Goal: Task Accomplishment & Management: Manage account settings

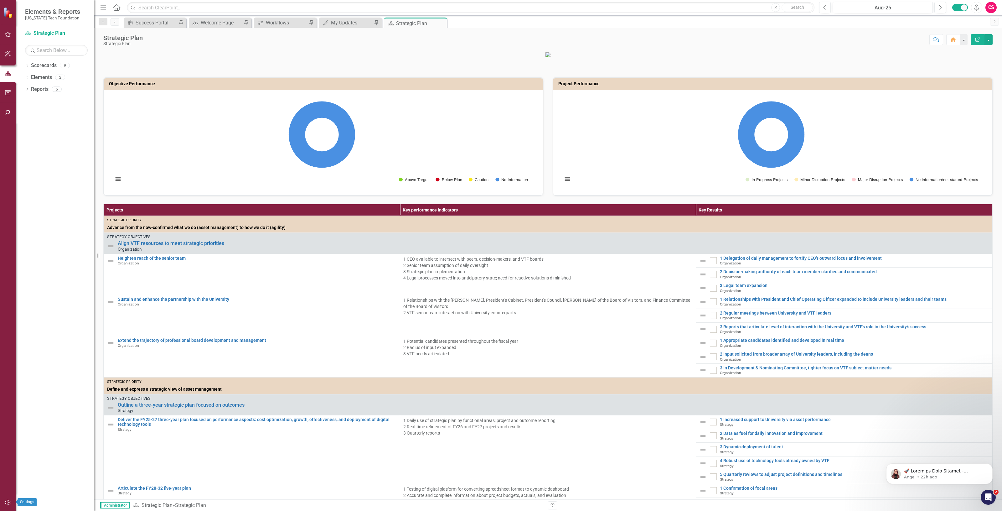
click at [13, 502] on button "button" at bounding box center [8, 502] width 14 height 13
click at [54, 43] on link "Manage Users" at bounding box center [56, 43] width 63 height 7
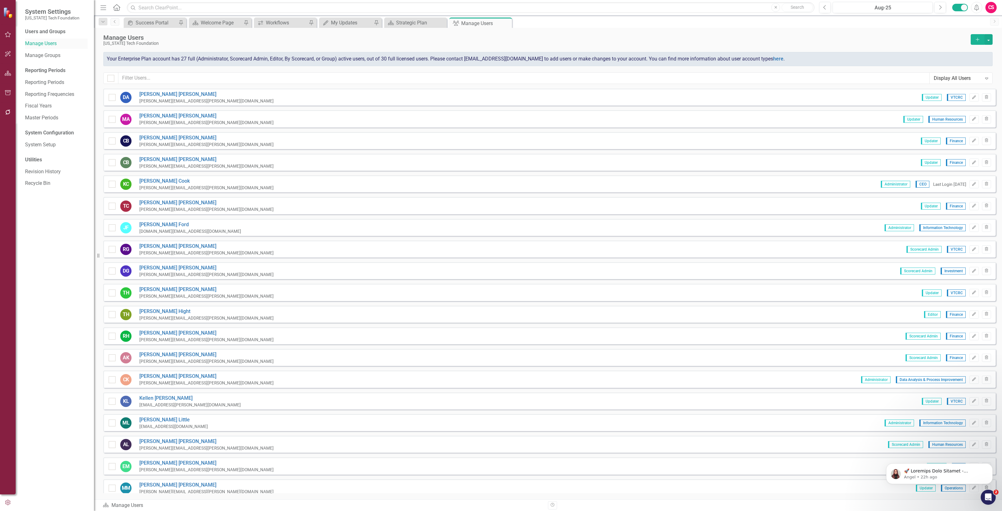
checkbox input "false"
click at [173, 75] on input "text" at bounding box center [523, 78] width 811 height 12
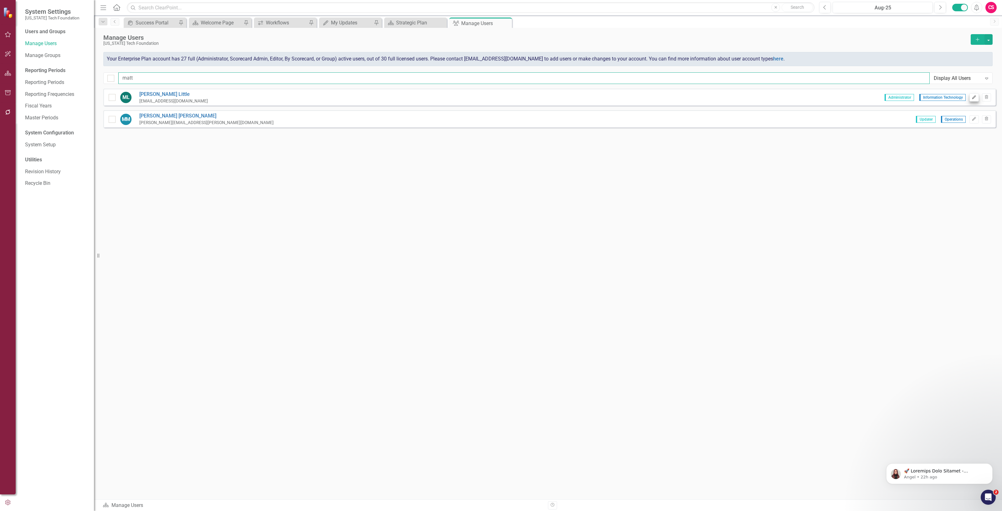
type input "matt"
click at [973, 98] on icon "Edit" at bounding box center [973, 97] width 5 height 4
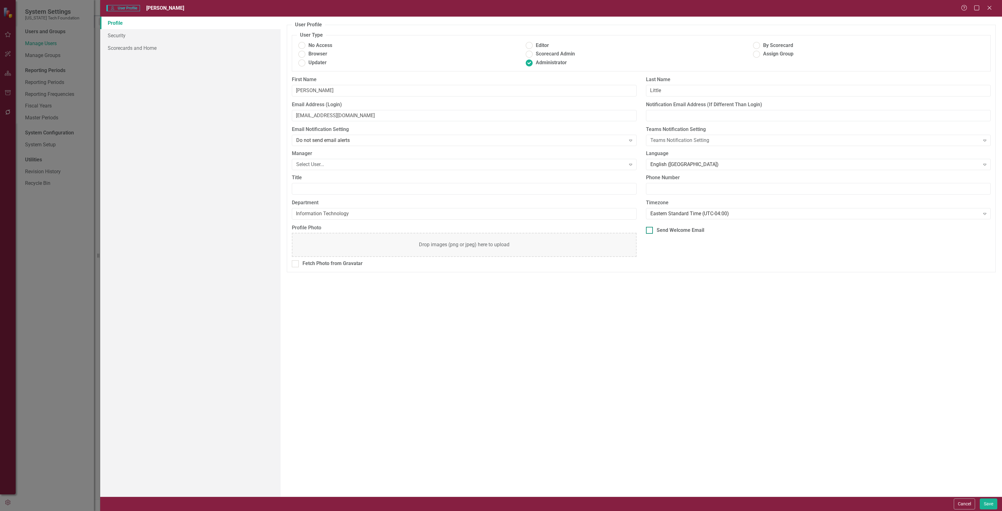
click at [682, 233] on div "Send Welcome Email" at bounding box center [680, 230] width 48 height 7
click at [650, 231] on input "Send Welcome Email" at bounding box center [648, 229] width 4 height 4
checkbox input "true"
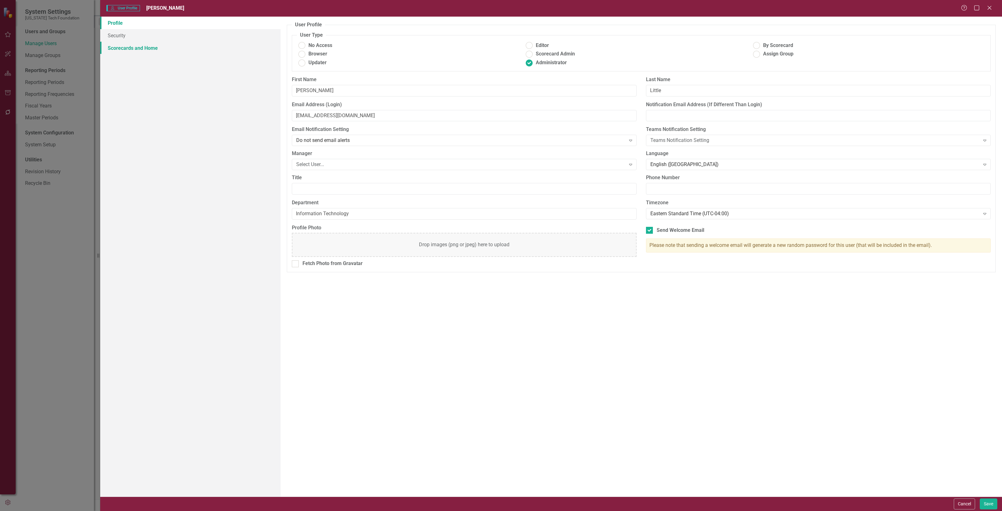
click at [144, 52] on link "Scorecards and Home" at bounding box center [190, 48] width 180 height 13
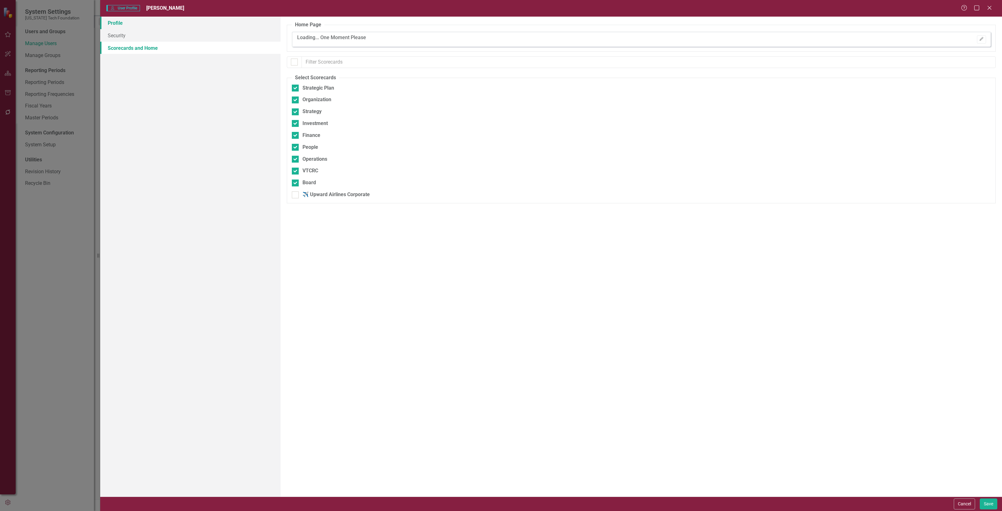
click at [122, 17] on link "Profile" at bounding box center [190, 23] width 180 height 13
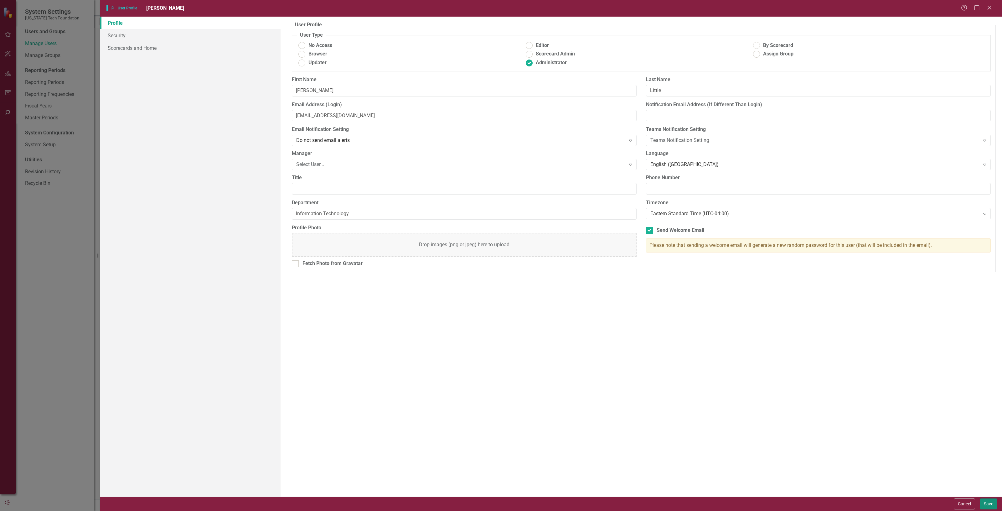
click at [989, 502] on button "Save" at bounding box center [989, 503] width 18 height 11
